Goal: Information Seeking & Learning: Learn about a topic

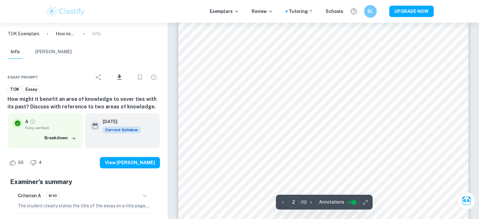
scroll to position [550, 0]
drag, startPoint x: 359, startPoint y: 151, endPoint x: 404, endPoint y: 179, distance: 52.8
click at [404, 179] on div at bounding box center [323, 177] width 201 height 19
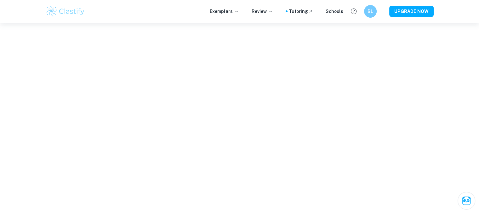
scroll to position [878, 0]
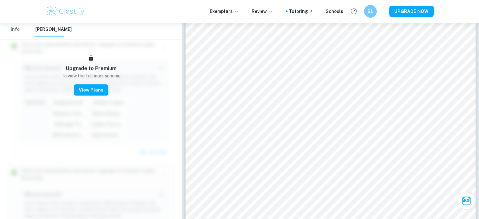
click at [10, 31] on button "Info" at bounding box center [15, 30] width 15 height 14
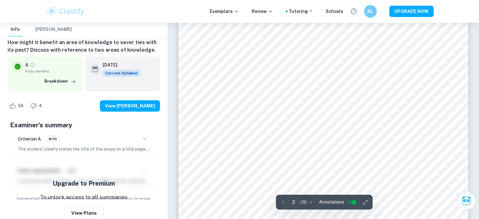
scroll to position [558, 0]
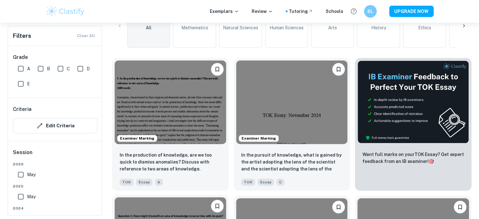
scroll to position [175, 0]
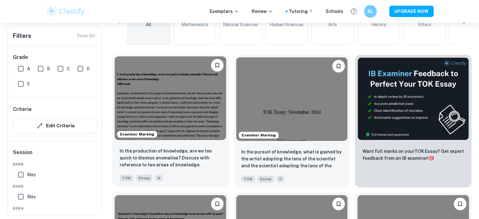
click at [195, 88] on img at bounding box center [171, 97] width 112 height 83
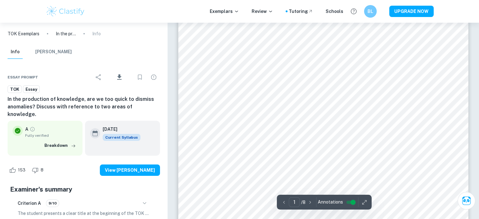
scroll to position [43, 0]
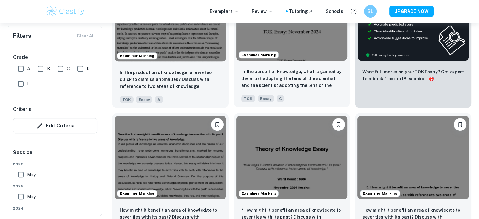
scroll to position [256, 0]
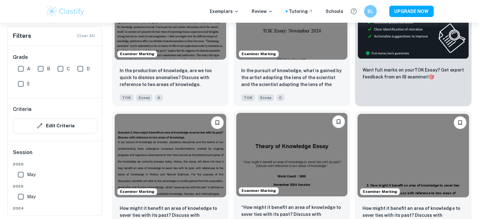
click at [329, 142] on img at bounding box center [292, 154] width 112 height 83
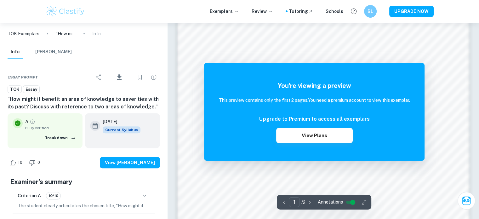
scroll to position [523, 0]
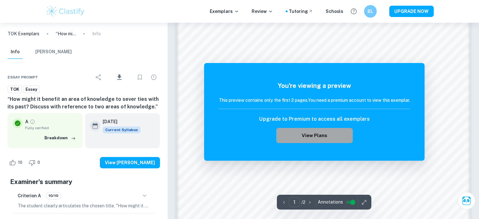
click at [335, 137] on button "View Plans" at bounding box center [314, 135] width 76 height 15
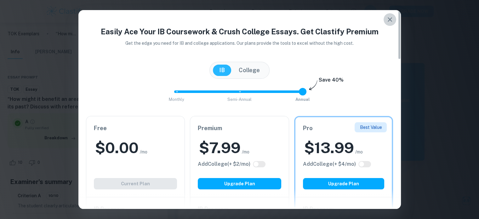
click at [388, 21] on icon "button" at bounding box center [390, 20] width 8 height 8
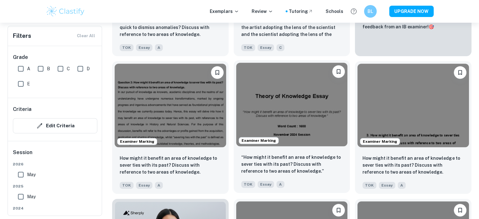
scroll to position [309, 0]
